Goal: Transaction & Acquisition: Purchase product/service

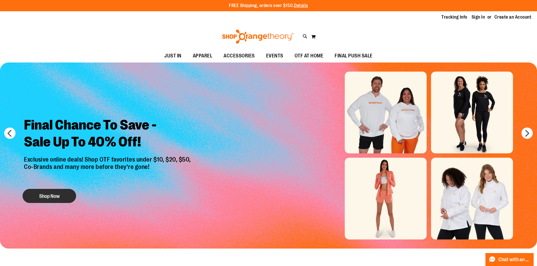
click at [61, 195] on button "Shop Now" at bounding box center [50, 196] width 54 height 14
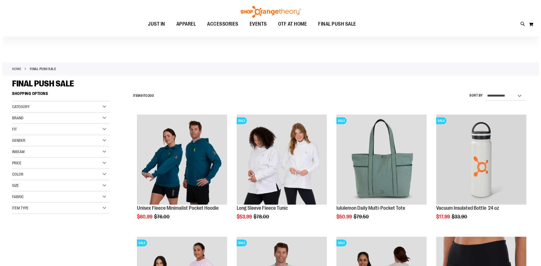
scroll to position [56, 0]
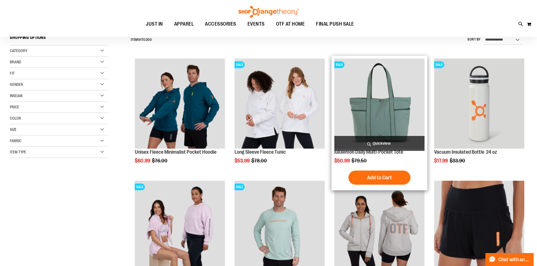
click at [383, 145] on span "Quickview" at bounding box center [379, 143] width 90 height 15
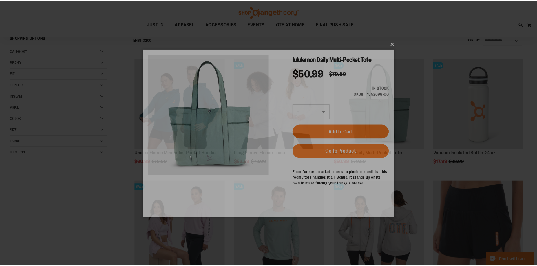
scroll to position [0, 0]
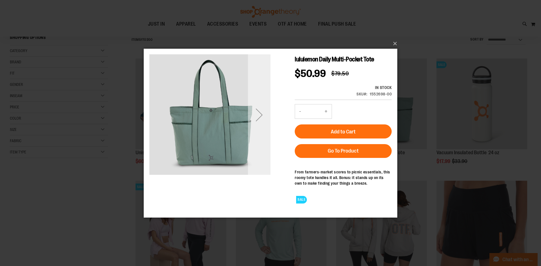
click at [267, 137] on div "Next" at bounding box center [259, 114] width 23 height 121
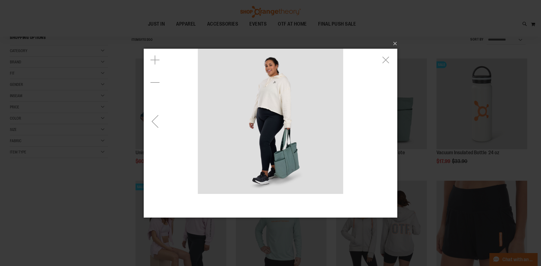
click at [164, 125] on div "Previous" at bounding box center [155, 121] width 23 height 23
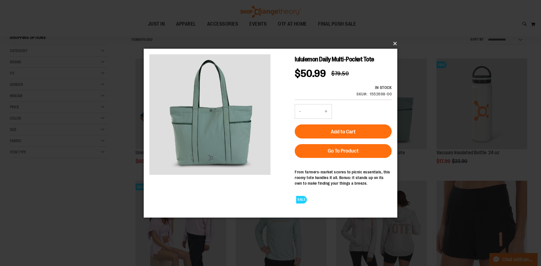
click at [395, 43] on button "×" at bounding box center [272, 43] width 254 height 12
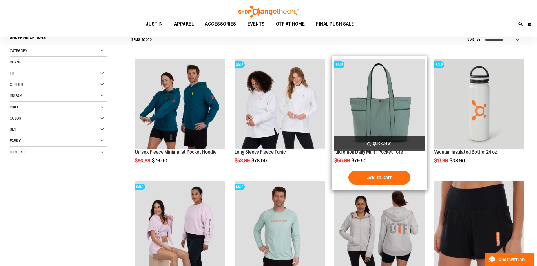
click at [363, 112] on img "product" at bounding box center [379, 104] width 90 height 90
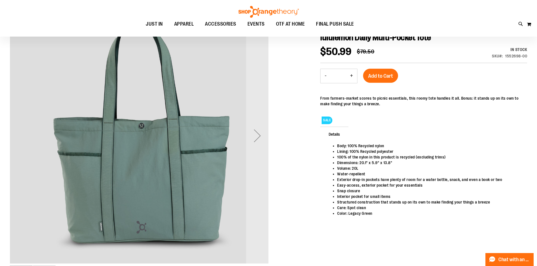
scroll to position [84, 0]
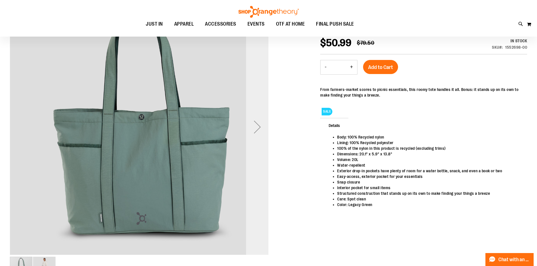
click at [261, 130] on div "Next" at bounding box center [257, 127] width 23 height 23
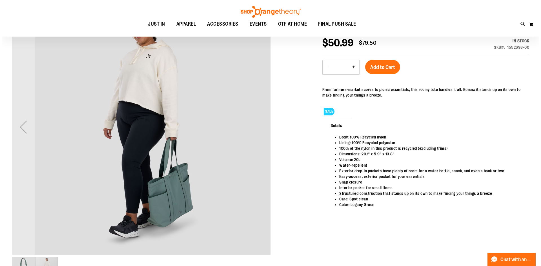
scroll to position [0, 0]
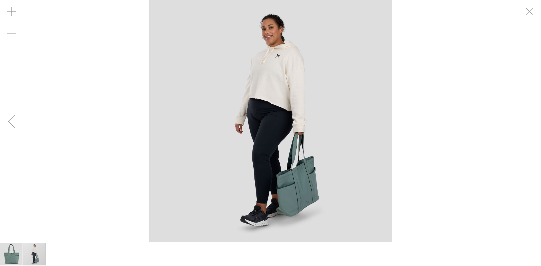
click at [17, 126] on div "Previous" at bounding box center [11, 121] width 23 height 23
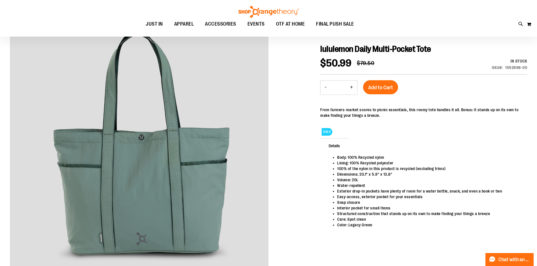
scroll to position [55, 0]
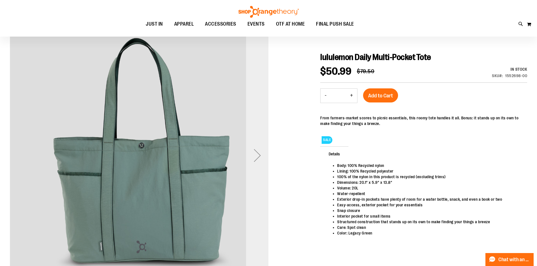
click at [263, 183] on div "Next" at bounding box center [257, 155] width 23 height 259
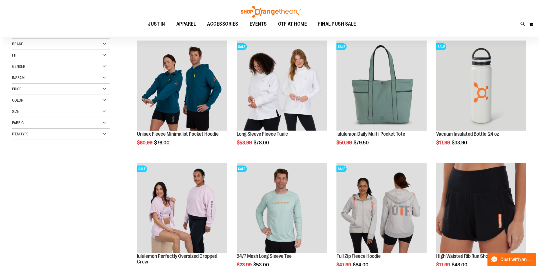
scroll to position [84, 0]
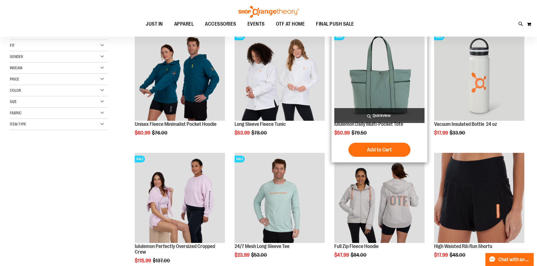
click at [380, 114] on span "Quickview" at bounding box center [379, 115] width 90 height 15
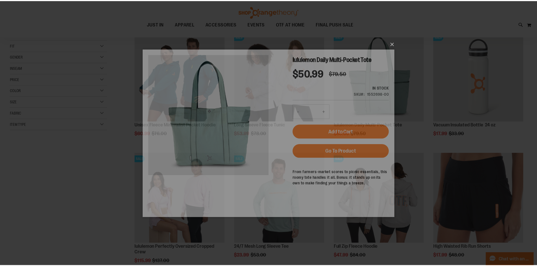
scroll to position [0, 0]
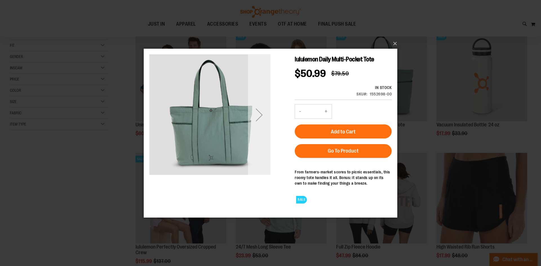
click at [259, 114] on div "Next" at bounding box center [259, 114] width 23 height 23
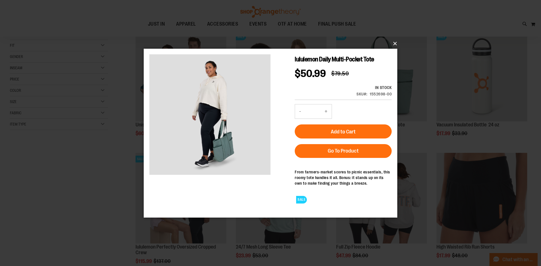
click at [396, 41] on button "×" at bounding box center [272, 43] width 254 height 12
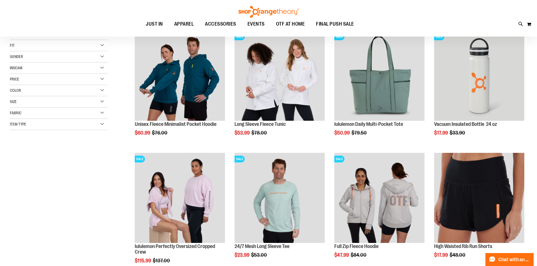
click at [115, 165] on div "**********" at bounding box center [268, 216] width 517 height 423
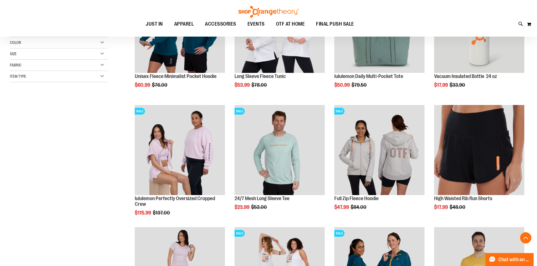
scroll to position [140, 0]
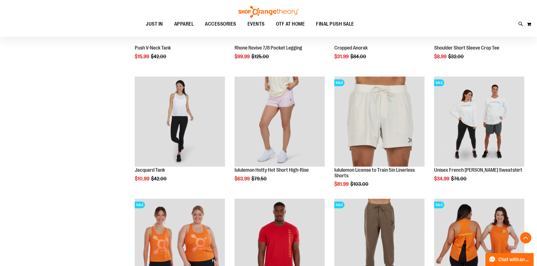
scroll to position [535, 0]
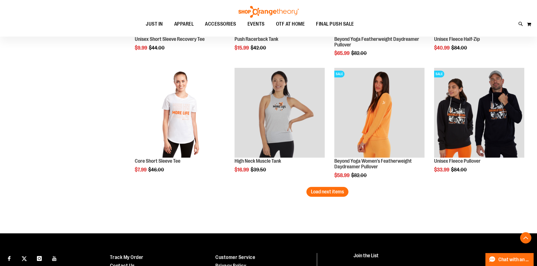
scroll to position [1014, 0]
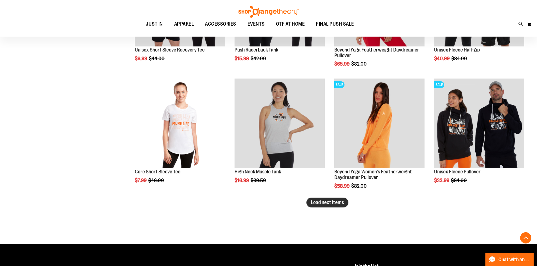
click at [310, 205] on button "Load next items" at bounding box center [327, 203] width 42 height 10
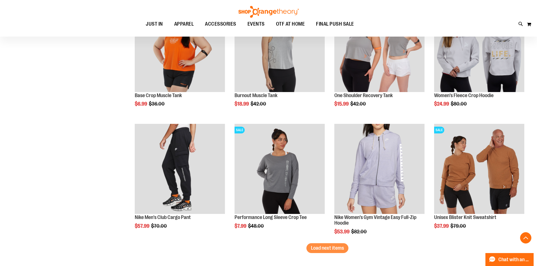
scroll to position [1352, 0]
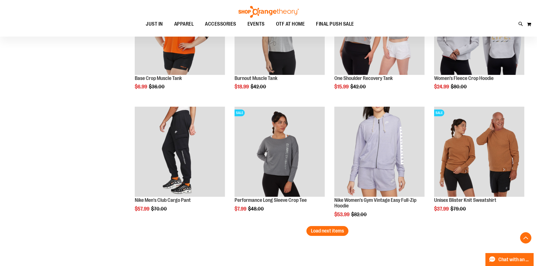
click at [318, 228] on span "Load next items" at bounding box center [327, 231] width 33 height 6
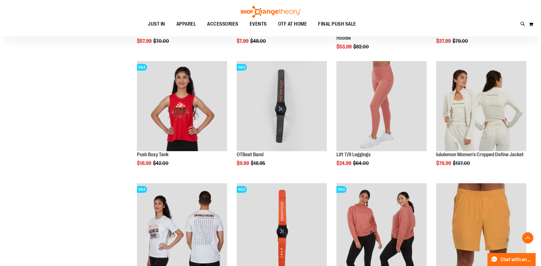
scroll to position [1521, 0]
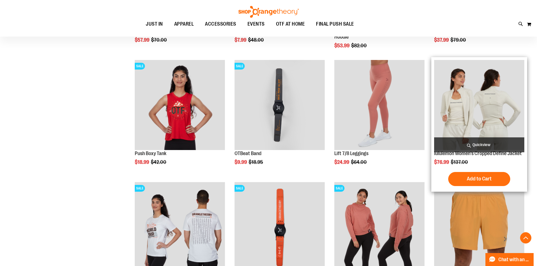
click at [473, 146] on span "Quickview" at bounding box center [479, 144] width 90 height 15
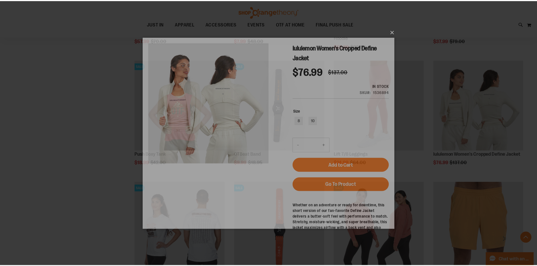
scroll to position [0, 0]
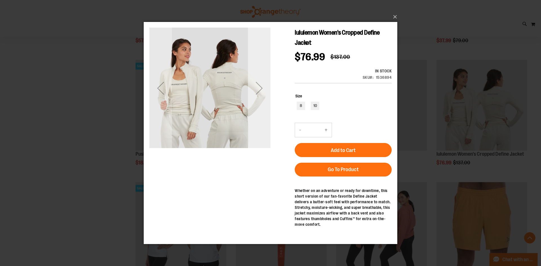
click at [257, 105] on div "Next" at bounding box center [259, 88] width 23 height 121
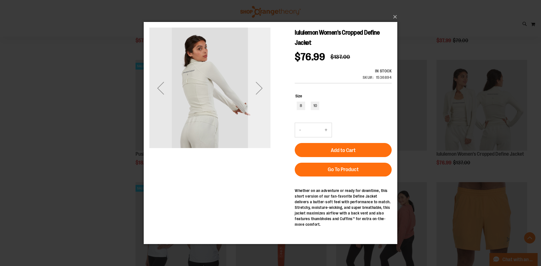
click at [261, 111] on div "Next" at bounding box center [259, 88] width 23 height 121
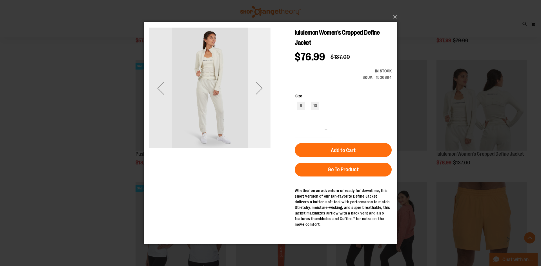
click at [261, 111] on div "Next" at bounding box center [259, 88] width 23 height 121
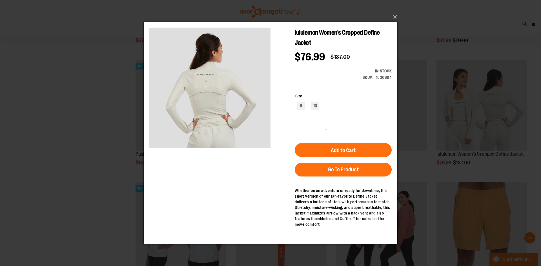
click at [44, 159] on div "×" at bounding box center [270, 133] width 541 height 266
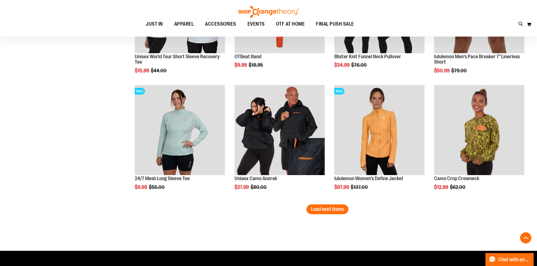
scroll to position [1746, 0]
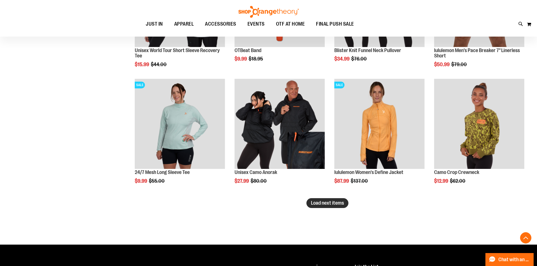
click at [316, 203] on span "Load next items" at bounding box center [327, 203] width 33 height 6
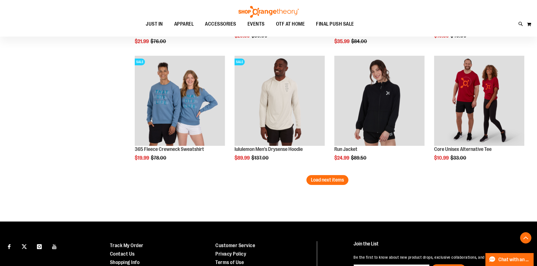
scroll to position [2140, 0]
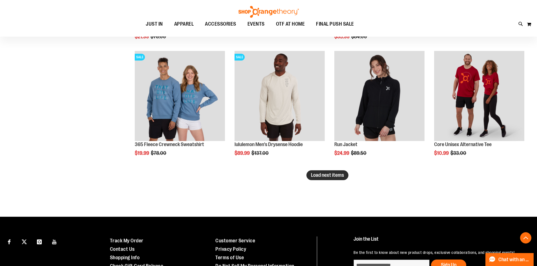
click at [312, 175] on span "Load next items" at bounding box center [327, 175] width 33 height 6
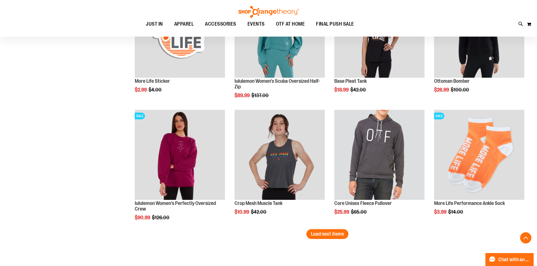
scroll to position [2478, 0]
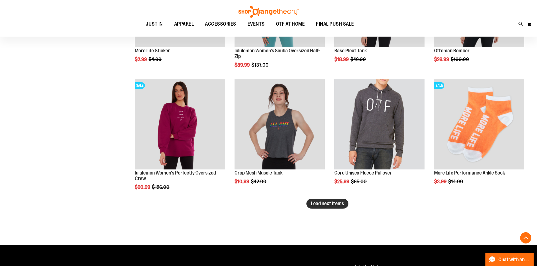
click at [328, 205] on span "Load next items" at bounding box center [327, 204] width 33 height 6
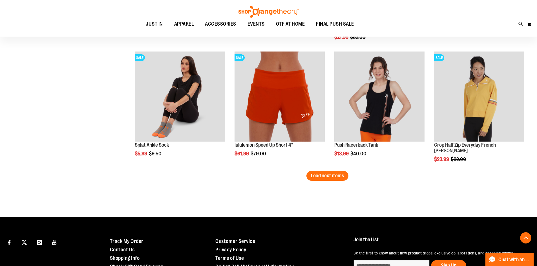
scroll to position [2845, 0]
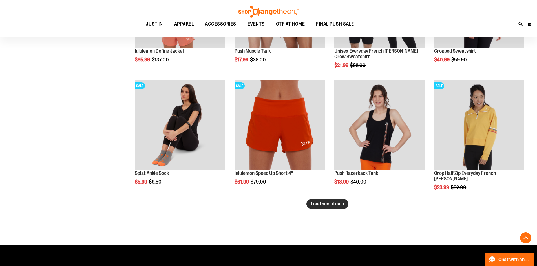
click at [339, 202] on span "Load next items" at bounding box center [327, 204] width 33 height 6
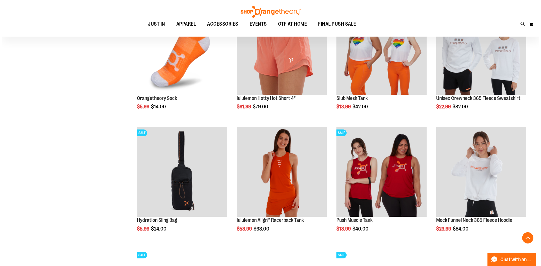
scroll to position [3098, 0]
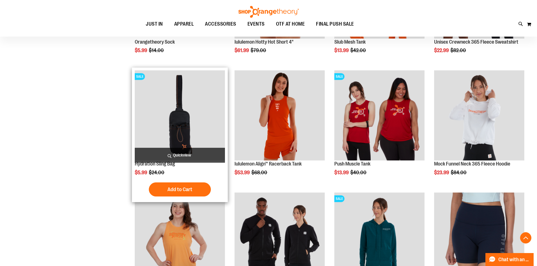
click at [190, 156] on span "Quickview" at bounding box center [180, 155] width 90 height 15
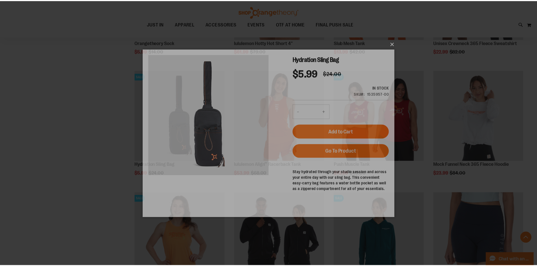
scroll to position [0, 0]
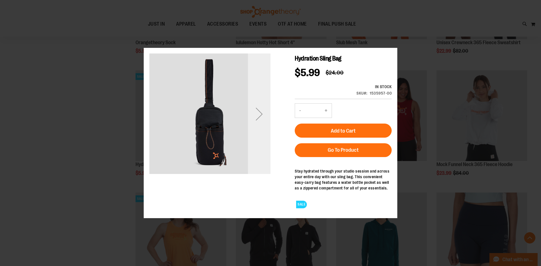
click at [256, 134] on div "Next" at bounding box center [259, 113] width 23 height 121
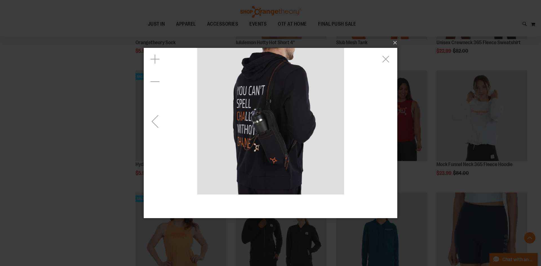
click at [154, 121] on div "Previous" at bounding box center [155, 121] width 23 height 23
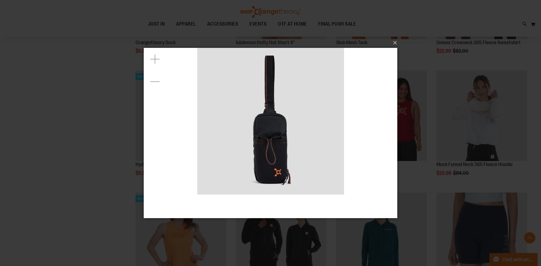
click at [107, 158] on div "×" at bounding box center [270, 133] width 541 height 266
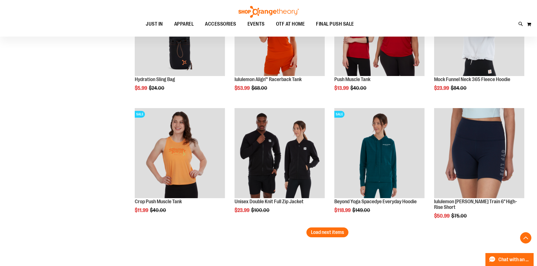
scroll to position [3211, 0]
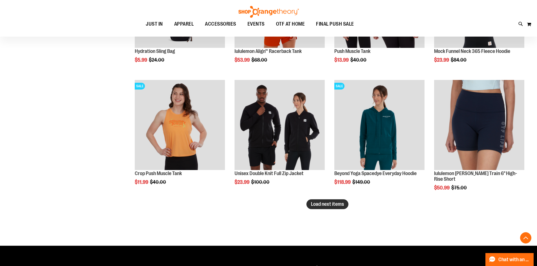
click at [314, 201] on button "Load next items" at bounding box center [327, 204] width 42 height 10
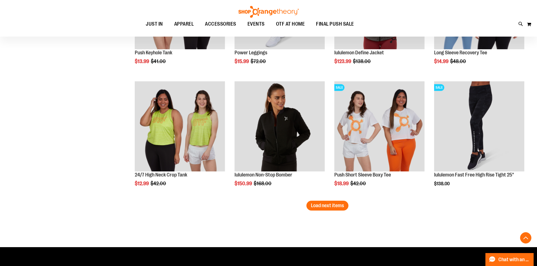
scroll to position [3577, 0]
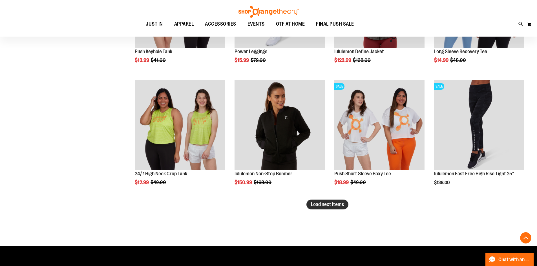
click at [316, 203] on span "Load next items" at bounding box center [327, 205] width 33 height 6
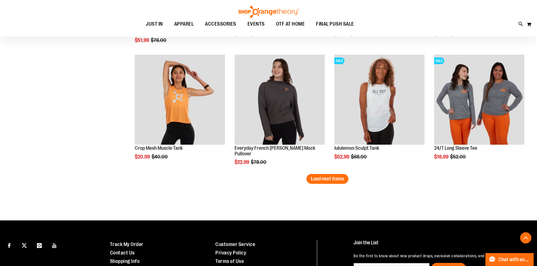
scroll to position [3971, 0]
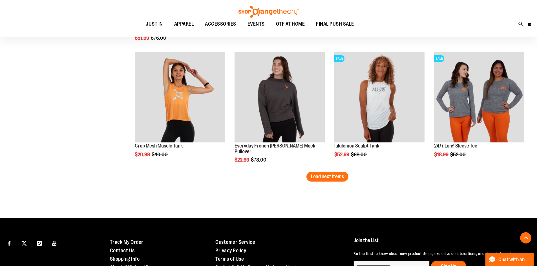
click at [329, 177] on span "Load next items" at bounding box center [327, 177] width 33 height 6
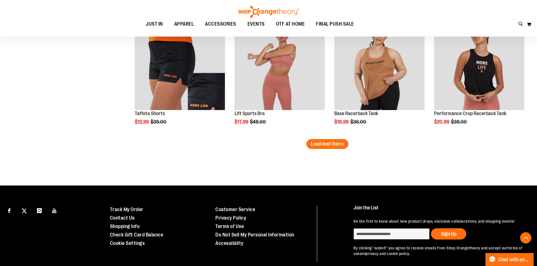
scroll to position [4373, 0]
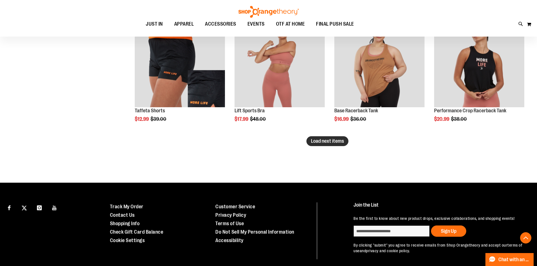
click at [311, 140] on span "Load next items" at bounding box center [327, 141] width 33 height 6
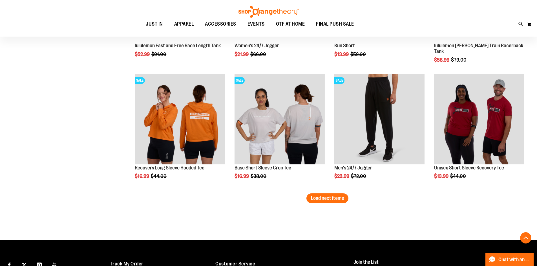
scroll to position [4683, 0]
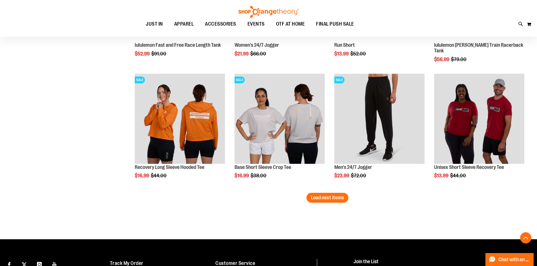
drag, startPoint x: 311, startPoint y: 199, endPoint x: 24, endPoint y: 109, distance: 300.9
click at [311, 199] on span "Load next items" at bounding box center [327, 198] width 33 height 6
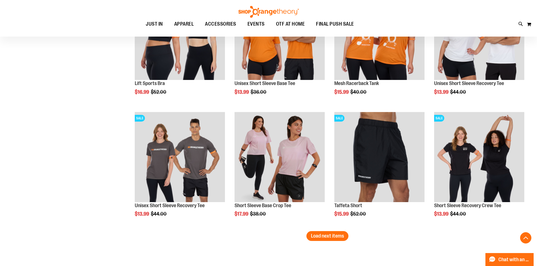
scroll to position [5021, 0]
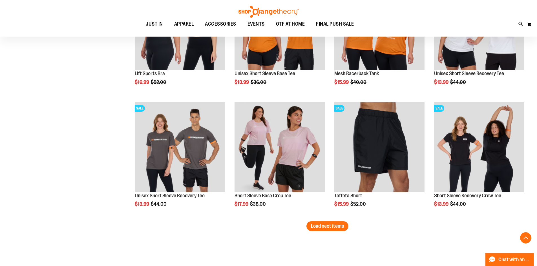
drag, startPoint x: 320, startPoint y: 226, endPoint x: 113, endPoint y: 203, distance: 208.0
click at [320, 226] on span "Load next items" at bounding box center [327, 226] width 33 height 6
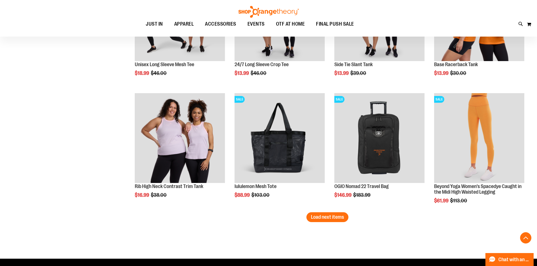
scroll to position [5444, 0]
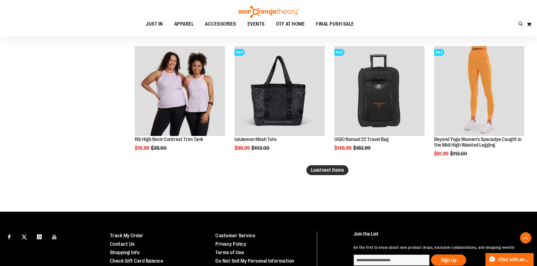
click at [320, 173] on span "Load next items" at bounding box center [327, 170] width 33 height 6
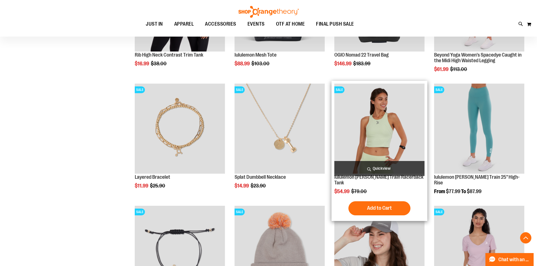
scroll to position [5556, 0]
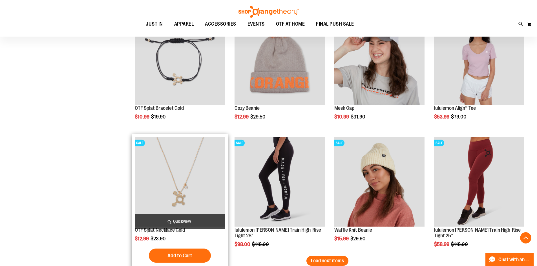
scroll to position [5782, 0]
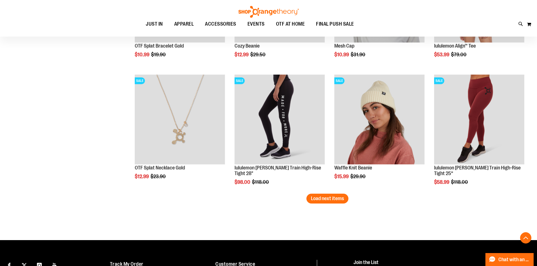
drag, startPoint x: 319, startPoint y: 195, endPoint x: 0, endPoint y: 178, distance: 319.1
click at [319, 195] on button "Load next items" at bounding box center [327, 199] width 42 height 10
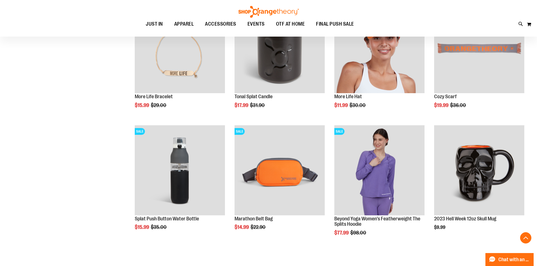
scroll to position [6007, 0]
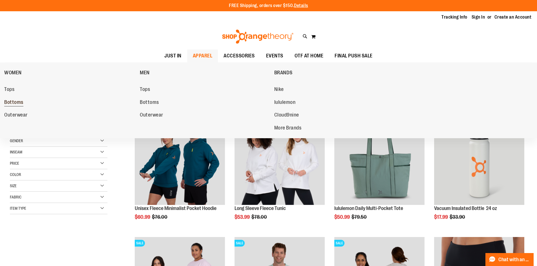
click at [10, 101] on span "Bottoms" at bounding box center [13, 102] width 19 height 7
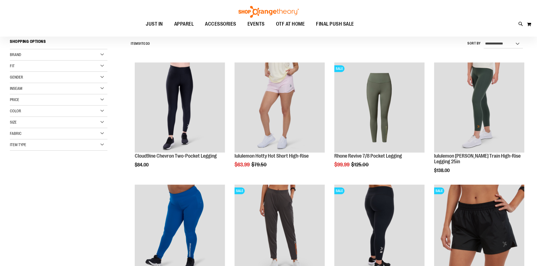
scroll to position [84, 0]
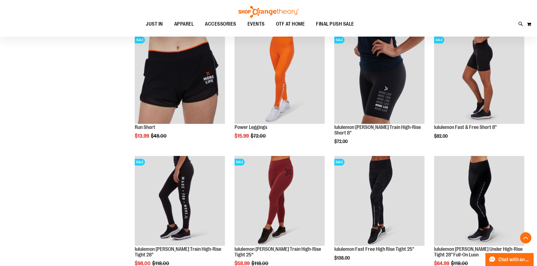
scroll to position [585, 0]
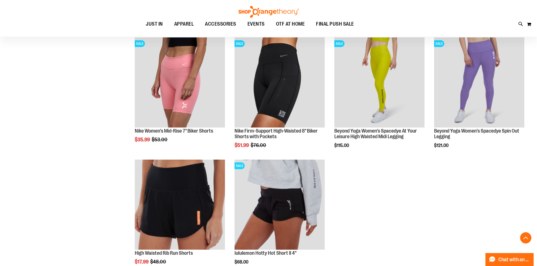
scroll to position [782, 0]
